Goal: Navigation & Orientation: Find specific page/section

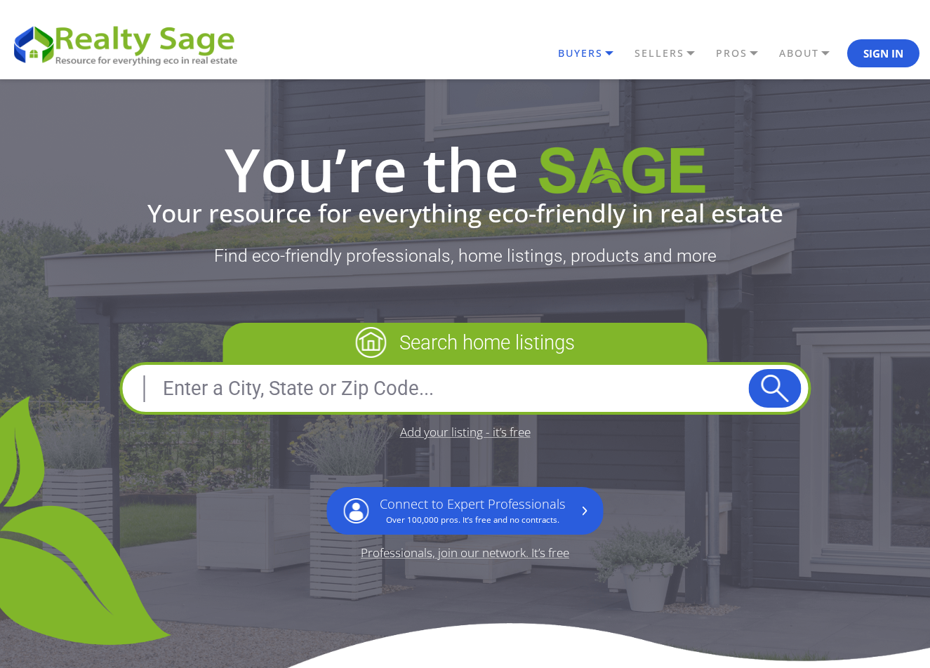
click at [598, 50] on link "BUYERS" at bounding box center [593, 53] width 77 height 24
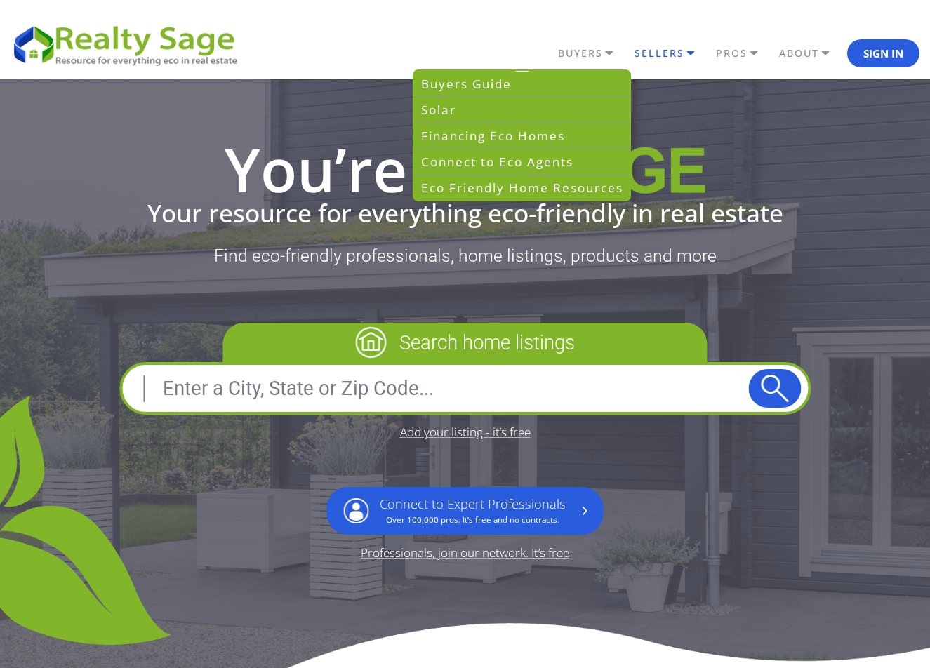
click at [654, 50] on link "SELLERS" at bounding box center [671, 53] width 81 height 24
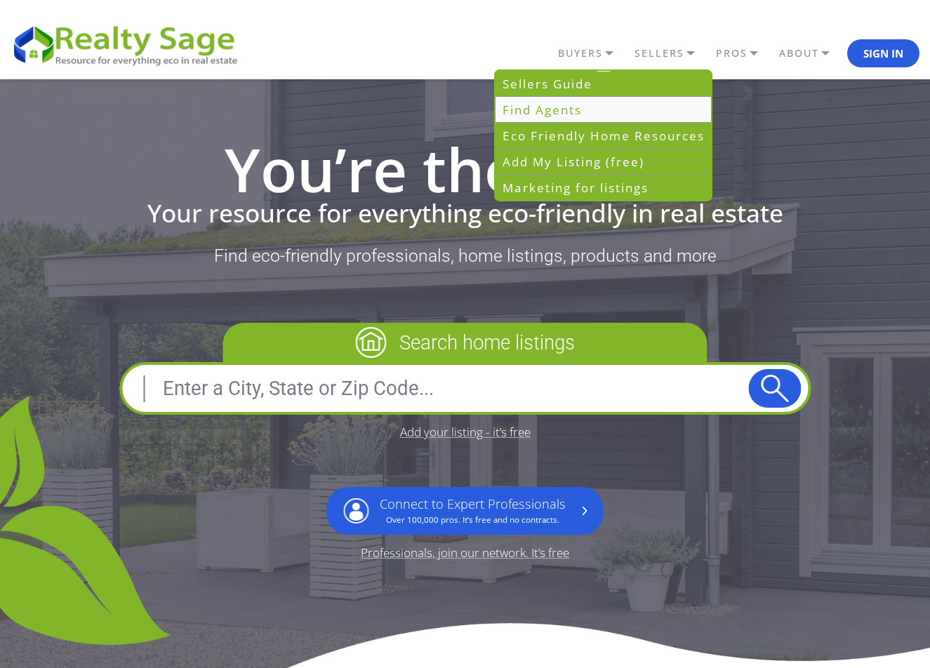
click at [588, 108] on link "Find Agents" at bounding box center [604, 110] width 216 height 26
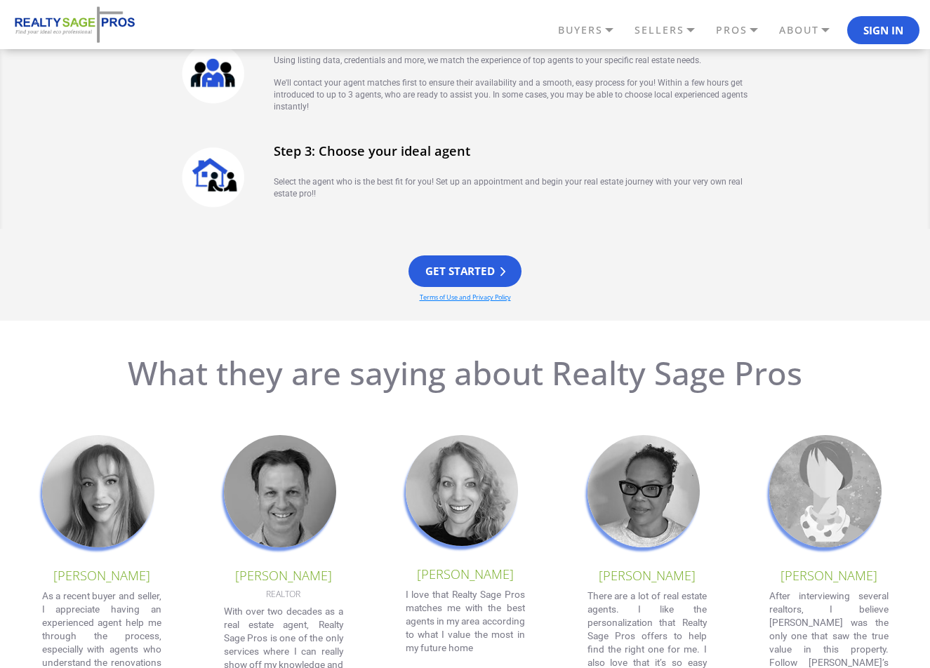
scroll to position [1334, 0]
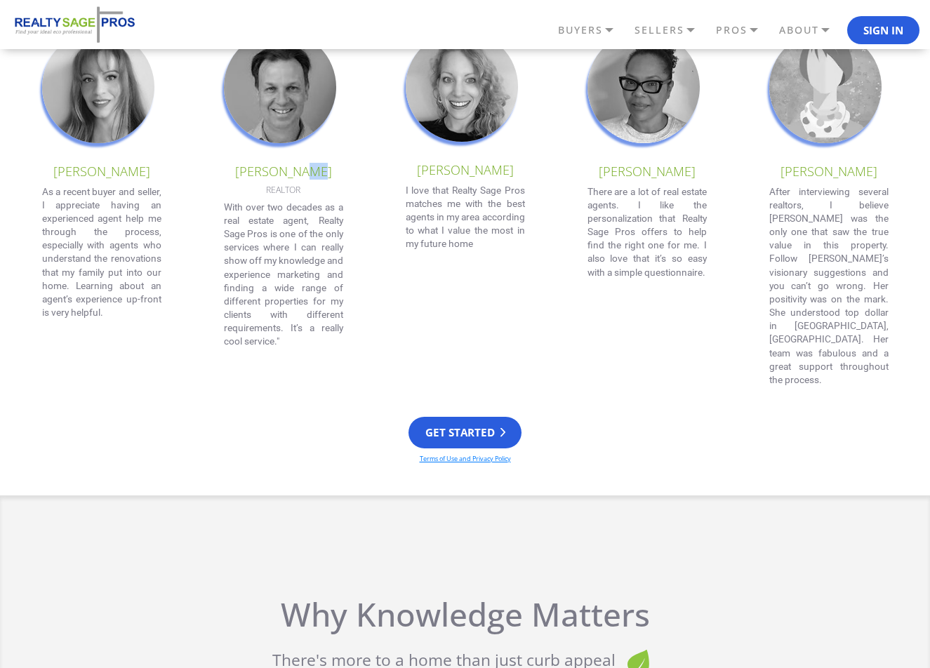
drag, startPoint x: 311, startPoint y: 171, endPoint x: 347, endPoint y: 173, distance: 36.6
click at [347, 173] on div "[PERSON_NAME] As a recent buyer and seller, I appreciate having an experienced …" at bounding box center [465, 209] width 909 height 356
click at [343, 180] on div "[PERSON_NAME] As a recent buyer and seller, I appreciate having an experienced …" at bounding box center [465, 209] width 909 height 356
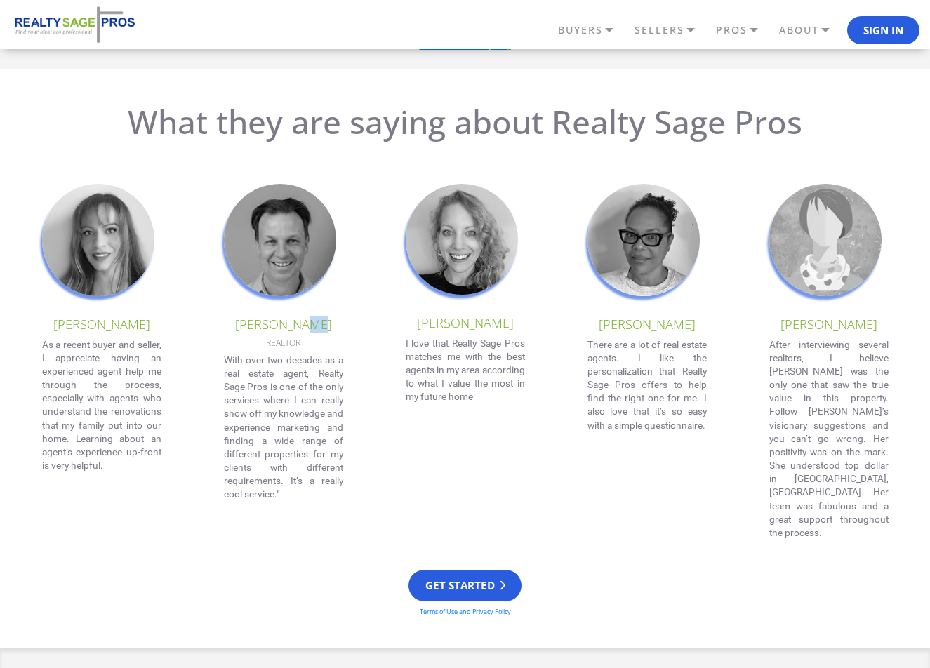
scroll to position [983, 0]
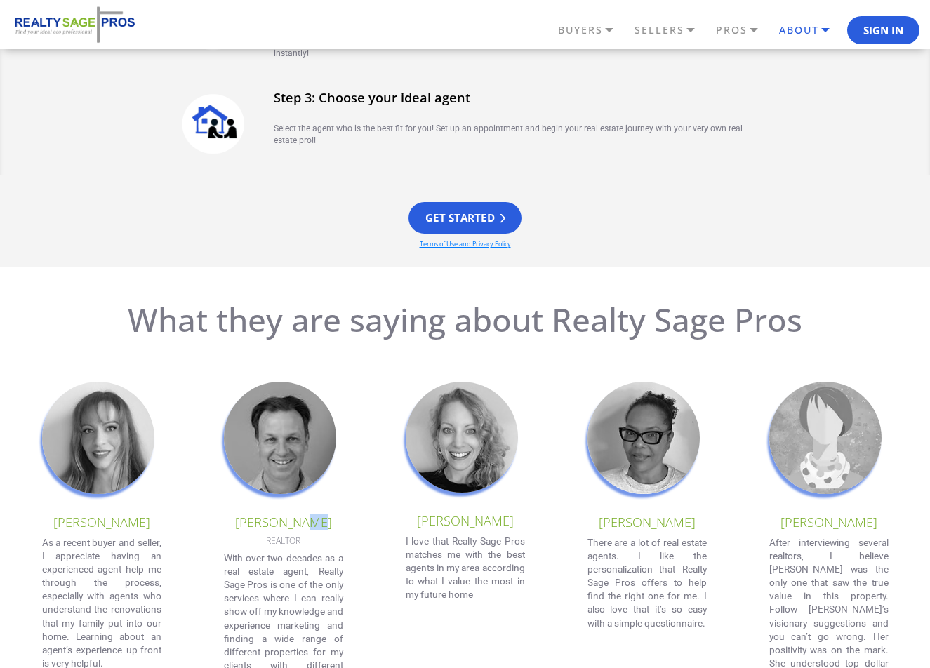
click at [798, 27] on link "ABOUT" at bounding box center [812, 30] width 72 height 24
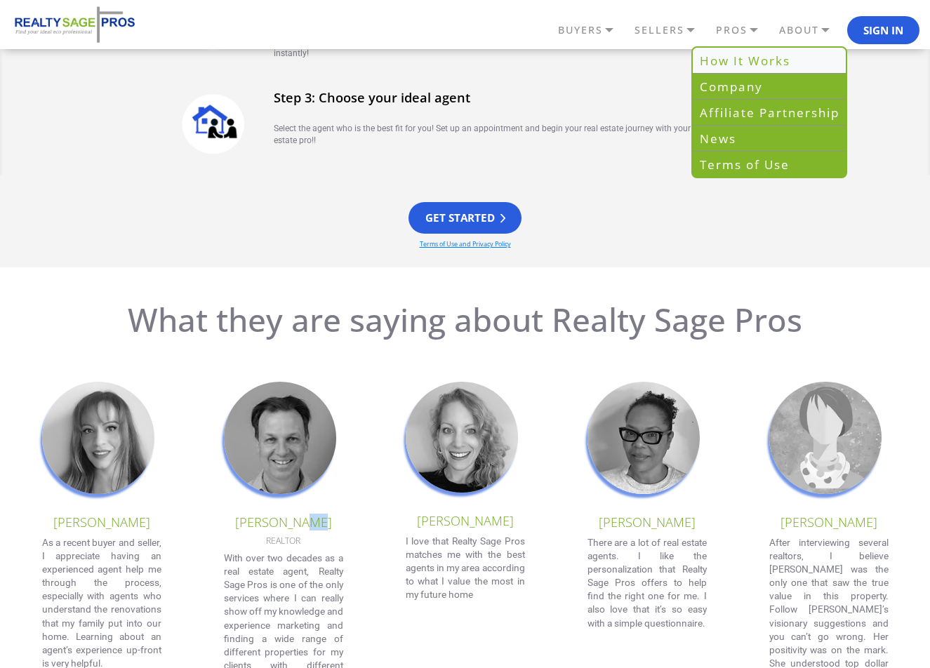
click at [769, 58] on link "How It Works" at bounding box center [769, 61] width 153 height 26
